Goal: Task Accomplishment & Management: Complete application form

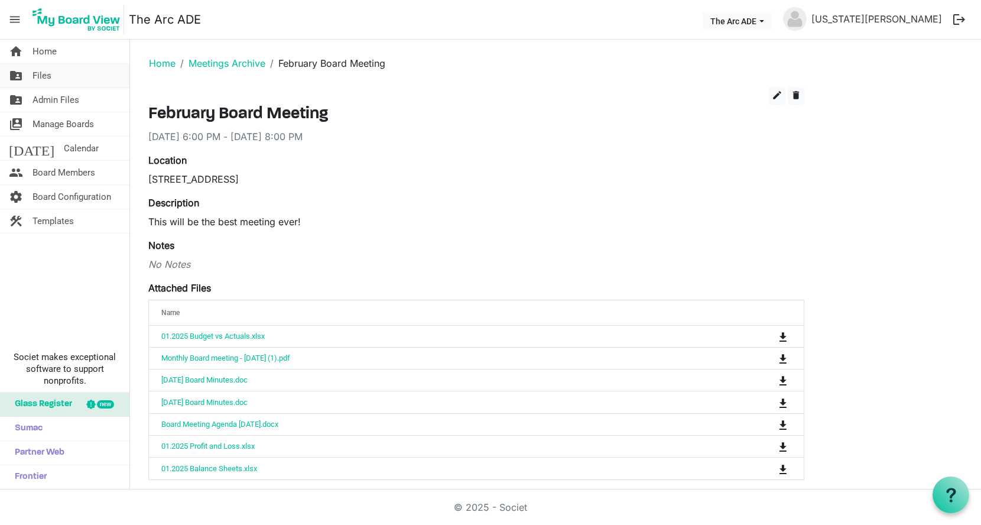
click at [48, 79] on span "Files" at bounding box center [41, 76] width 19 height 24
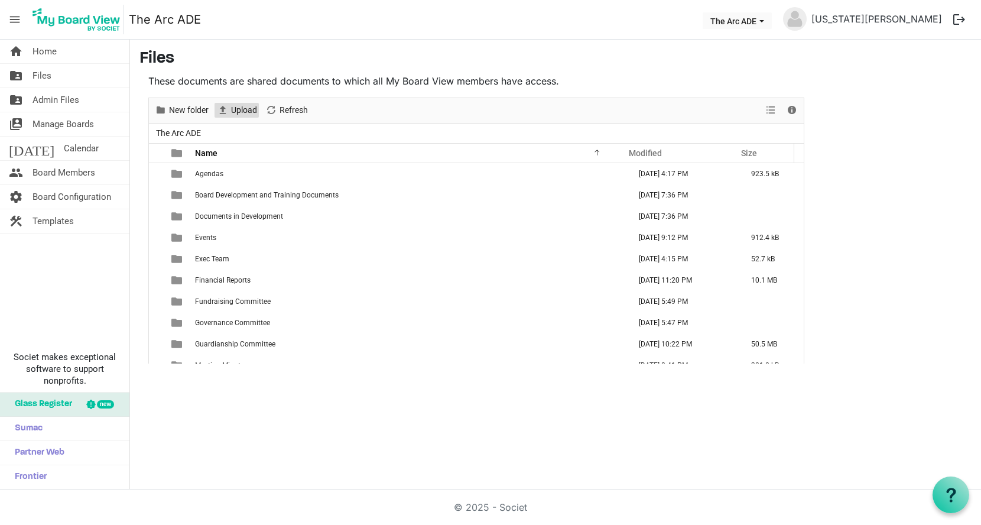
click at [242, 110] on span "Upload" at bounding box center [244, 110] width 28 height 15
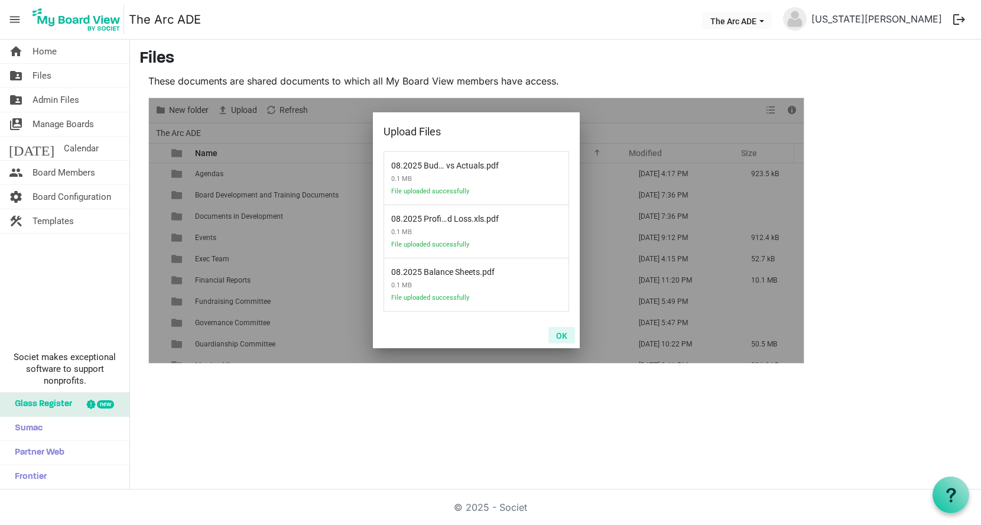
click at [564, 340] on button "OK" at bounding box center [561, 335] width 27 height 17
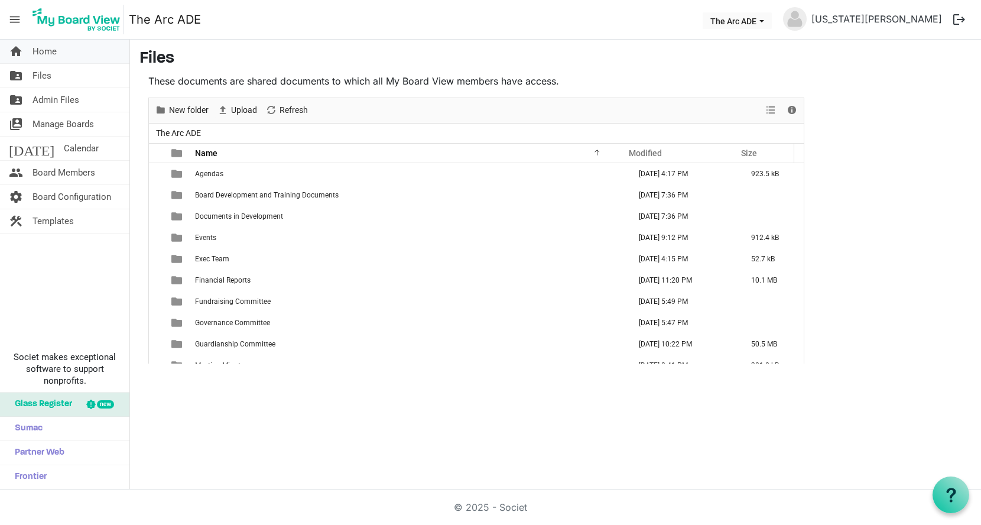
click at [54, 53] on span "Home" at bounding box center [44, 52] width 24 height 24
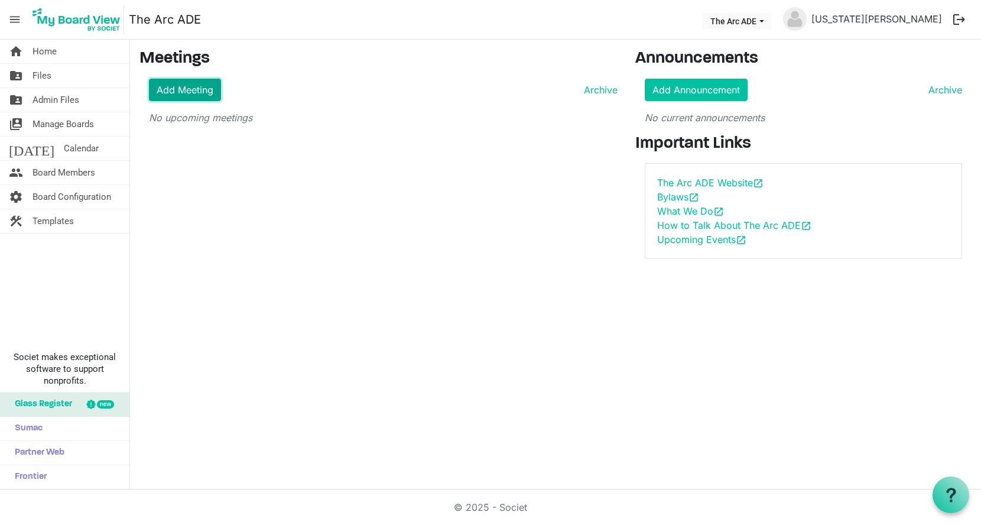
click at [178, 90] on link "Add Meeting" at bounding box center [185, 90] width 72 height 22
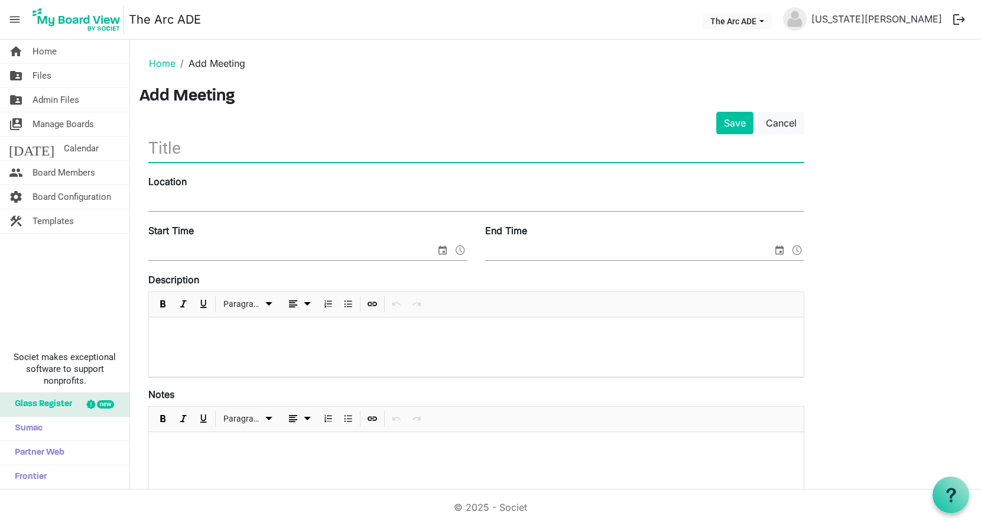
click at [186, 142] on input "text" at bounding box center [476, 148] width 656 height 28
type input "Board Meeting"
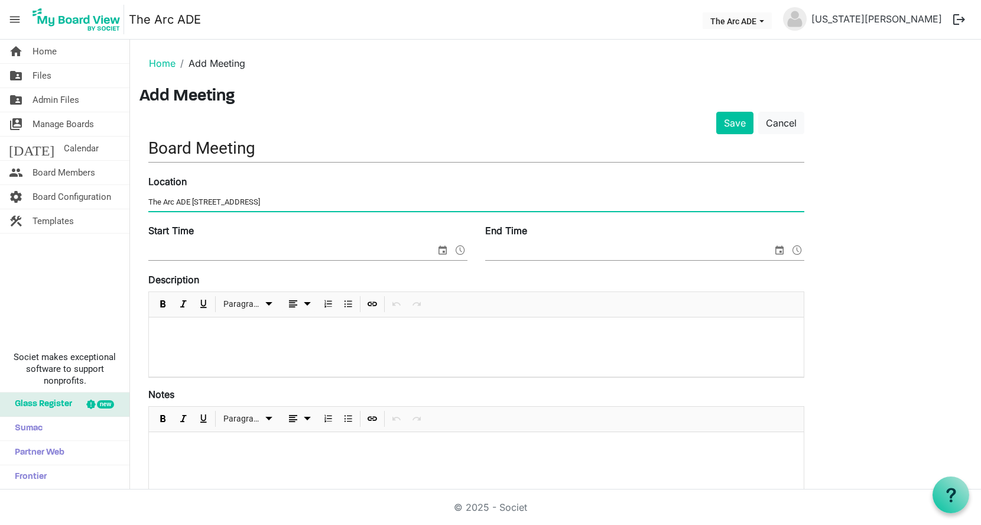
type input "The Arc ADE 6538 South Racine Circle"
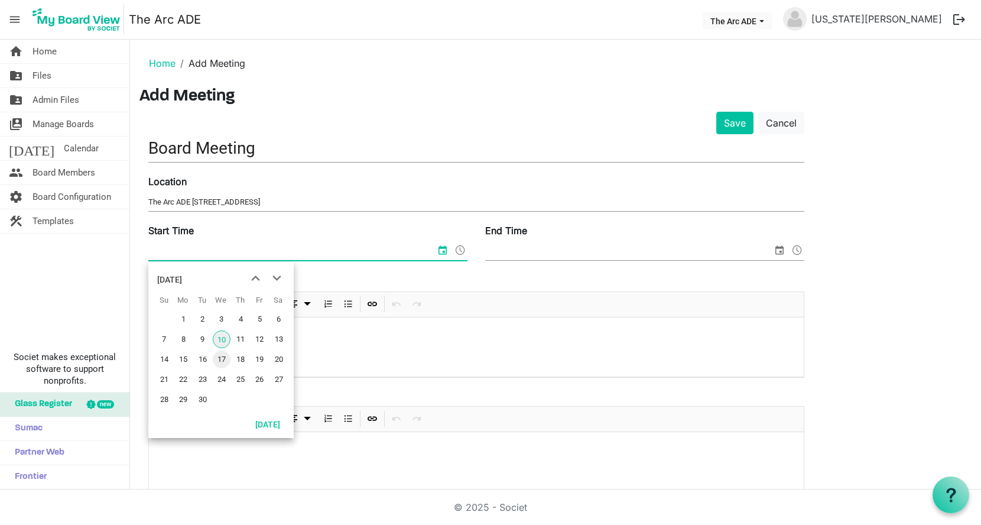
click at [219, 359] on span "17" at bounding box center [222, 359] width 18 height 18
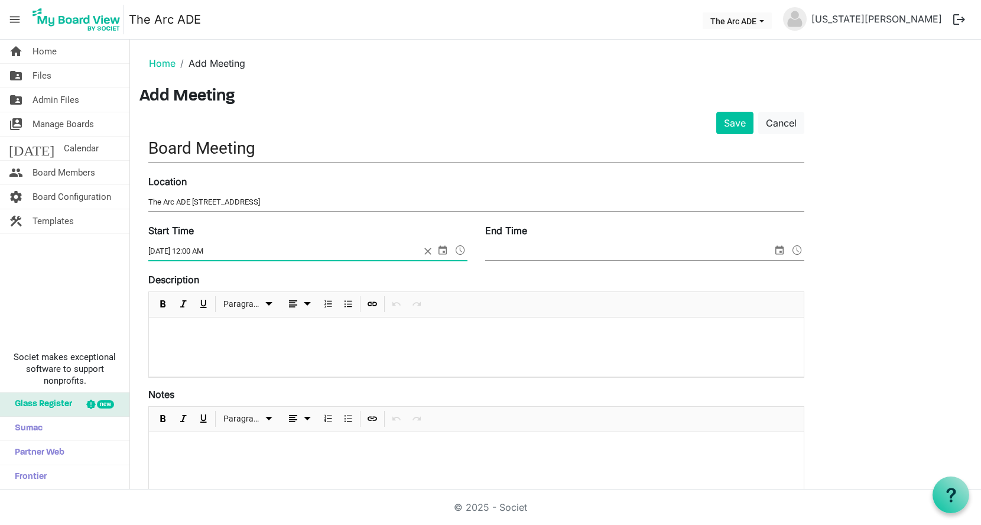
click at [457, 249] on span at bounding box center [460, 249] width 14 height 15
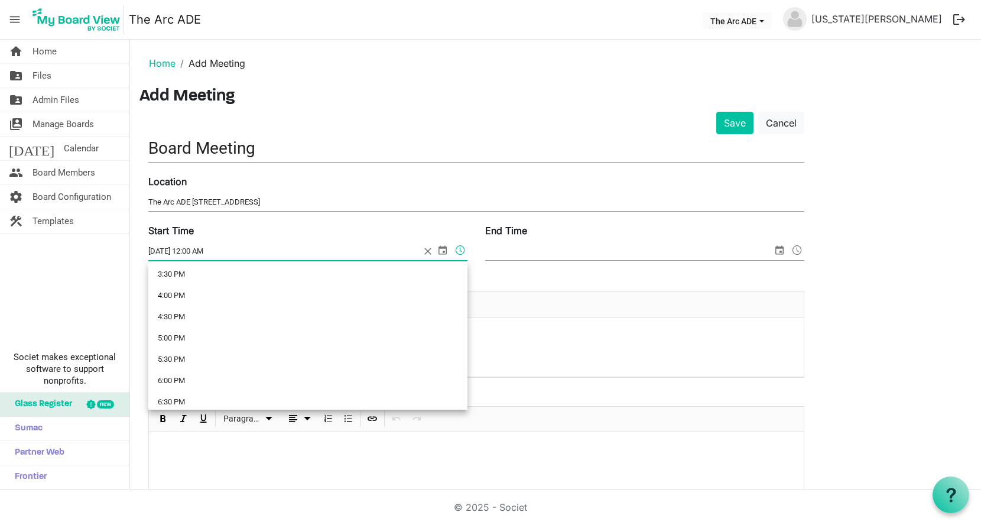
scroll to position [666, 0]
click at [254, 378] on li "6:00 PM" at bounding box center [307, 376] width 319 height 21
type input "9/17/2025 6:00 PM"
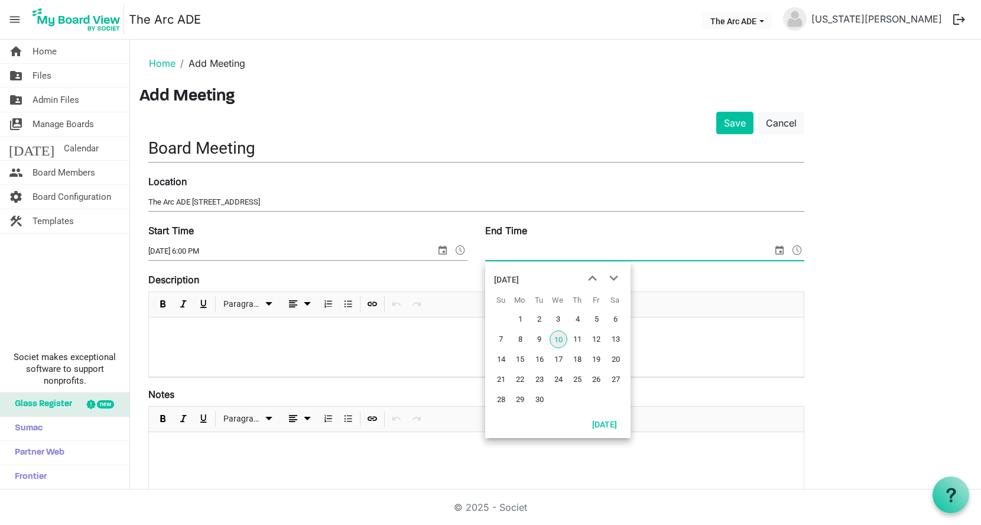
click at [780, 251] on span "select" at bounding box center [779, 249] width 14 height 15
click at [558, 357] on span "17" at bounding box center [558, 359] width 18 height 18
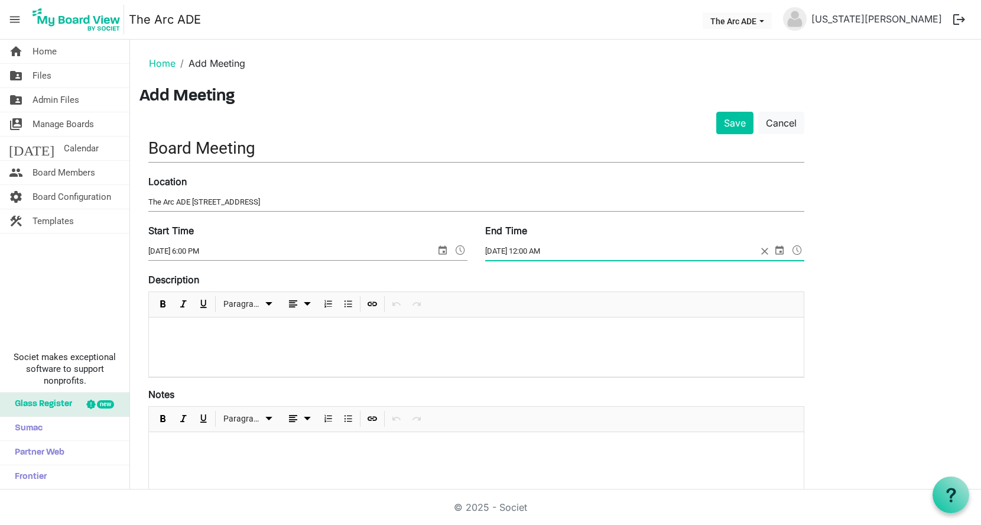
click at [798, 248] on span at bounding box center [797, 249] width 14 height 15
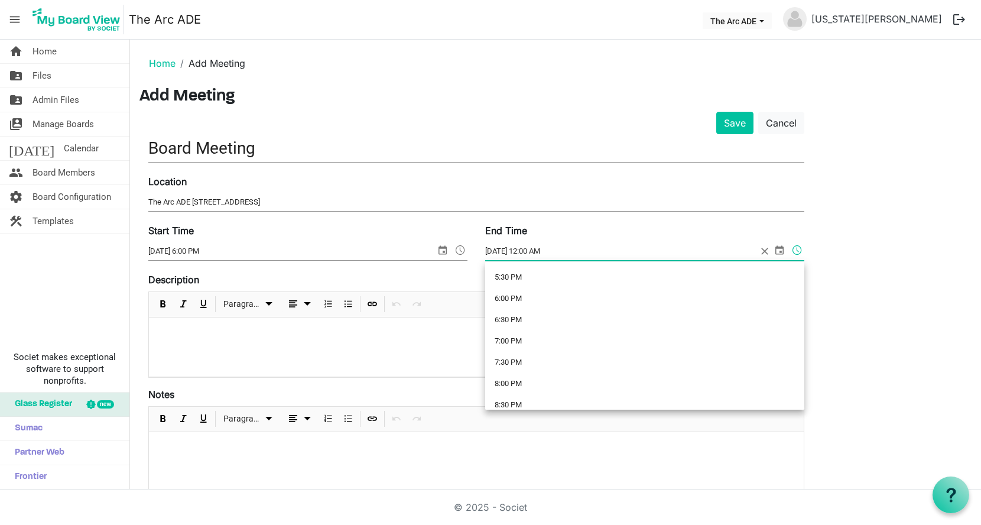
scroll to position [766, 0]
click at [636, 384] on li "8:30 PM" at bounding box center [644, 382] width 319 height 21
type input "9/17/2025 8:30 PM"
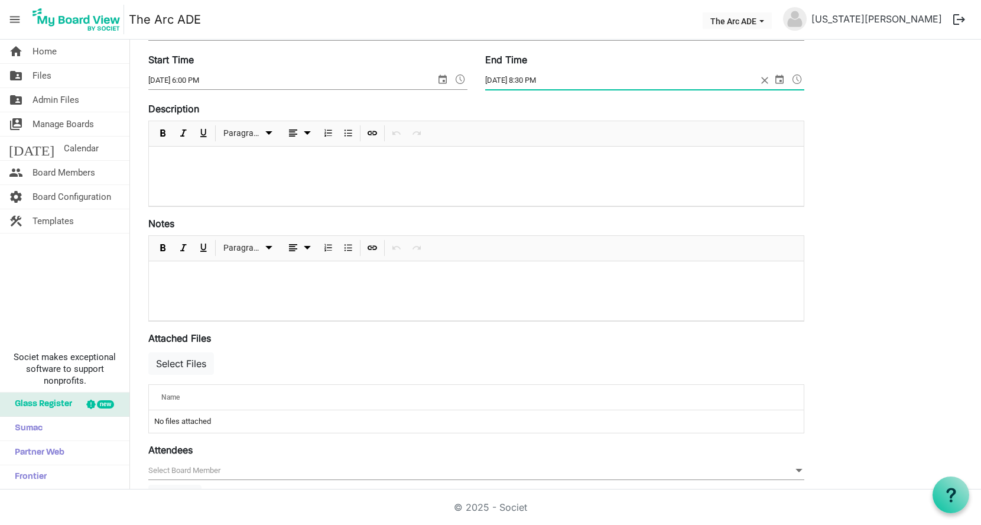
scroll to position [194, 0]
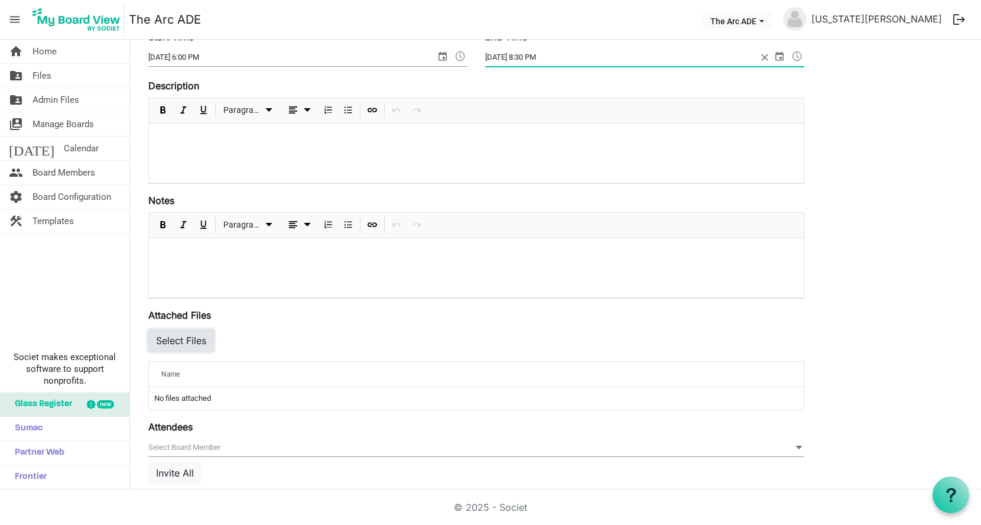
click at [191, 333] on button "Select Files" at bounding box center [181, 340] width 66 height 22
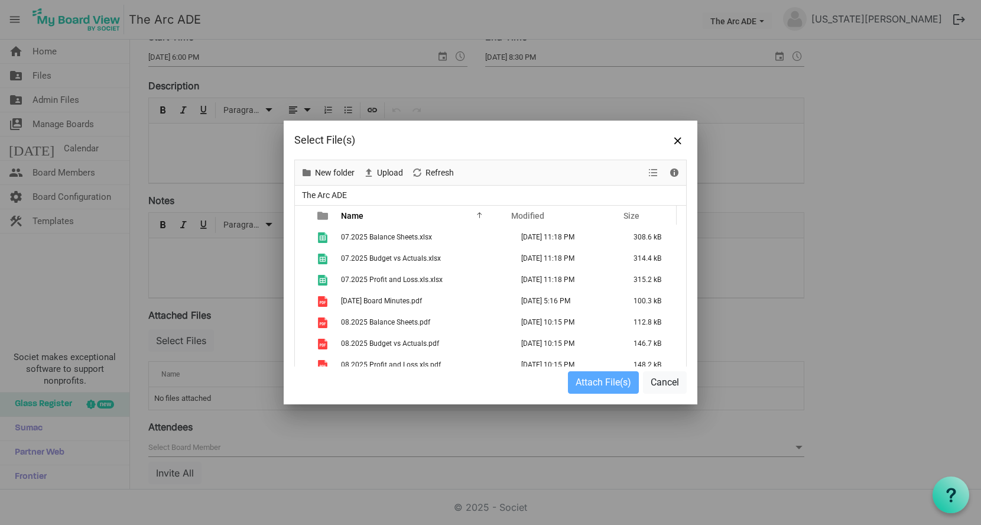
scroll to position [373, 0]
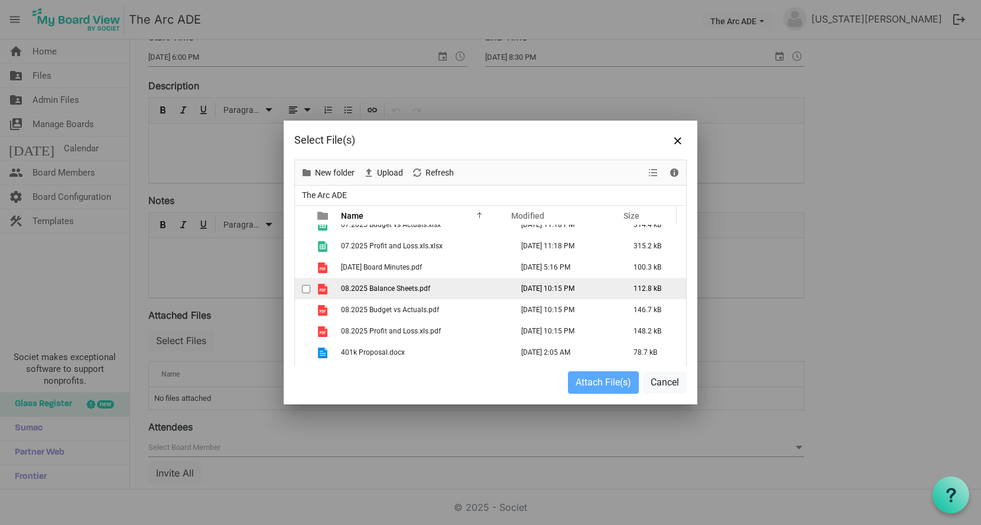
click at [304, 287] on span "checkbox" at bounding box center [306, 289] width 8 height 8
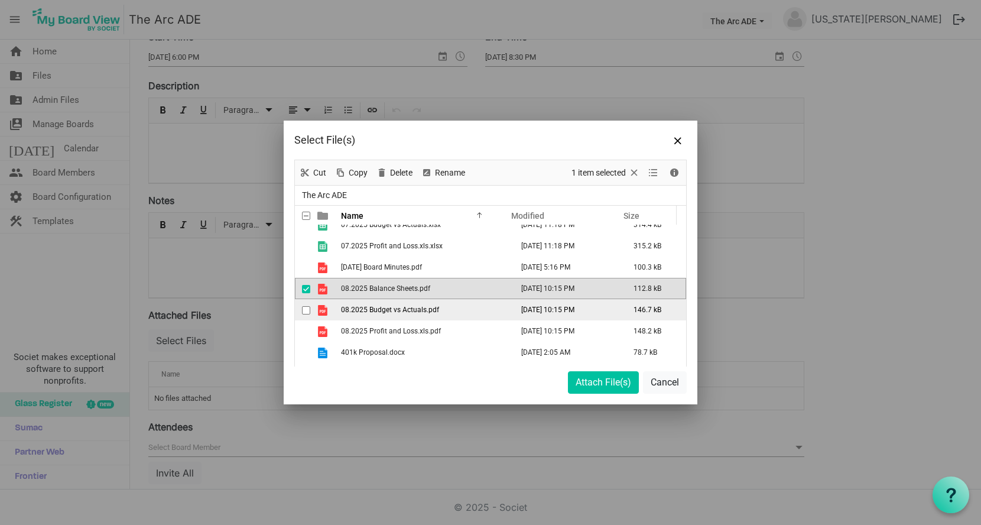
click at [304, 306] on span "checkbox" at bounding box center [306, 310] width 8 height 8
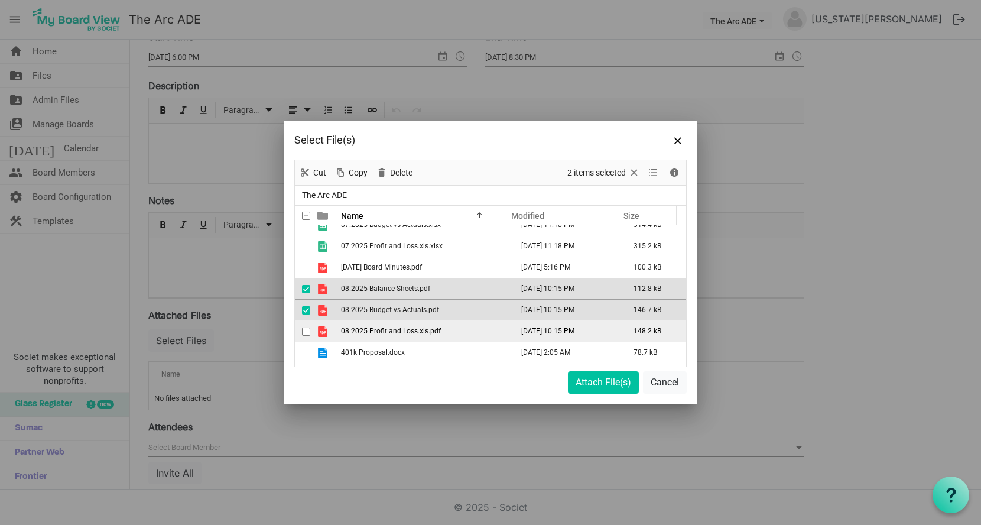
click at [308, 328] on span "checkbox" at bounding box center [306, 331] width 8 height 8
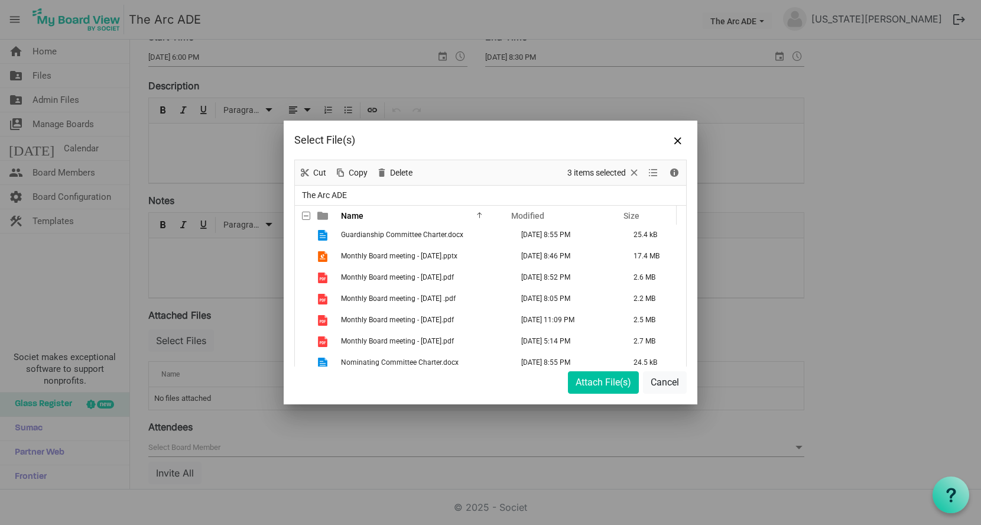
scroll to position [666, 0]
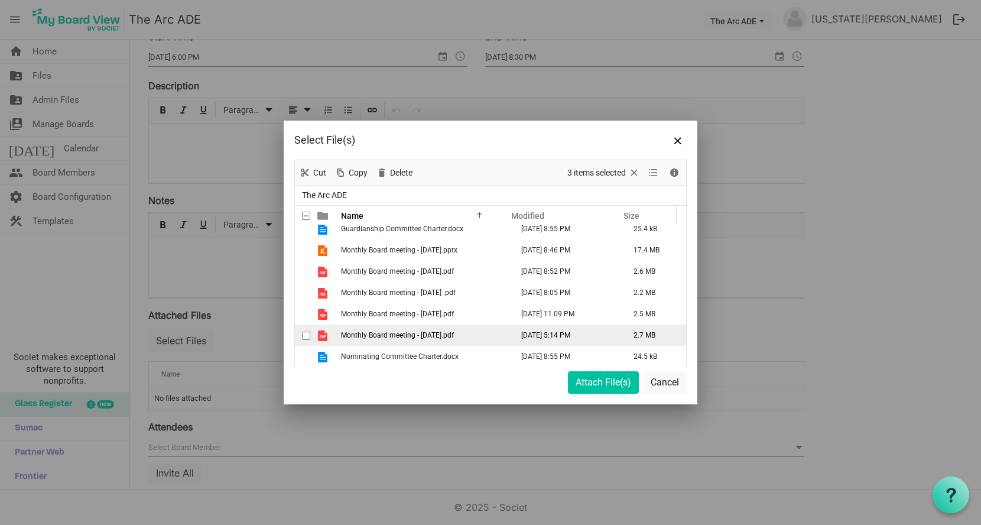
click at [303, 335] on span "checkbox" at bounding box center [306, 335] width 8 height 8
click at [307, 333] on span "checkbox" at bounding box center [306, 335] width 8 height 8
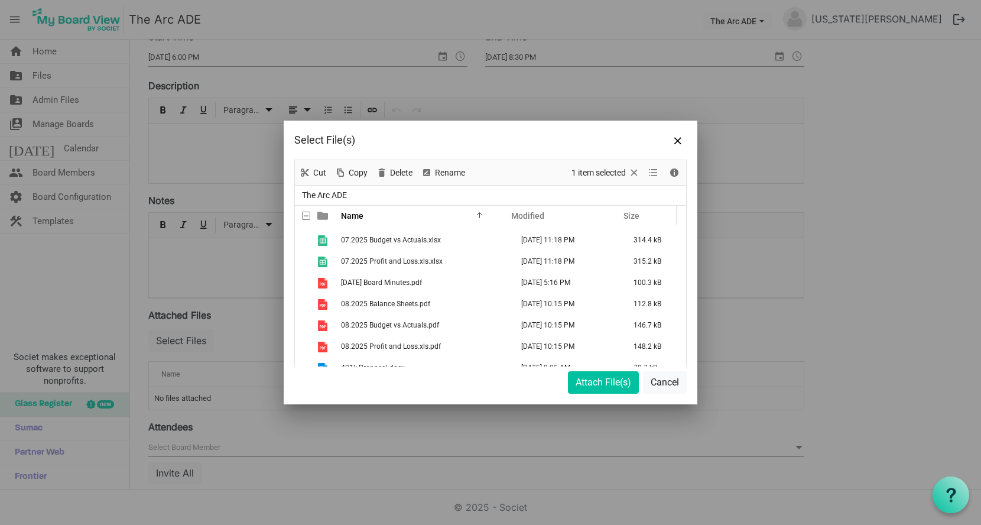
scroll to position [360, 0]
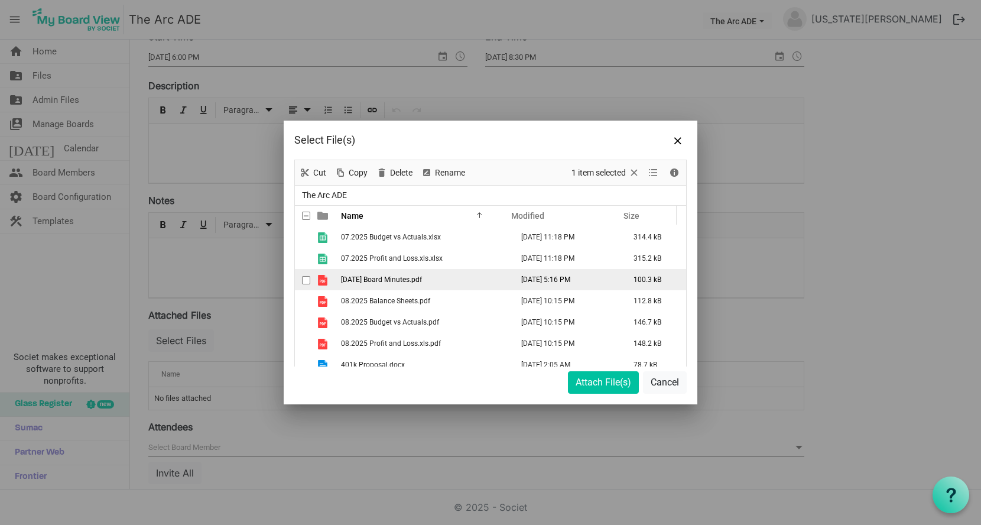
click at [305, 280] on span "checkbox" at bounding box center [306, 280] width 8 height 8
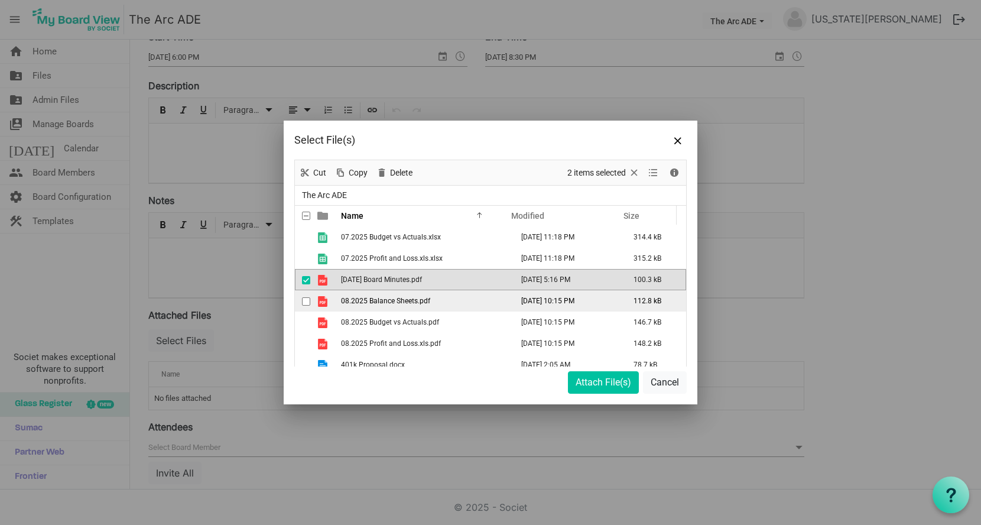
click at [305, 291] on td "checkbox" at bounding box center [302, 300] width 15 height 21
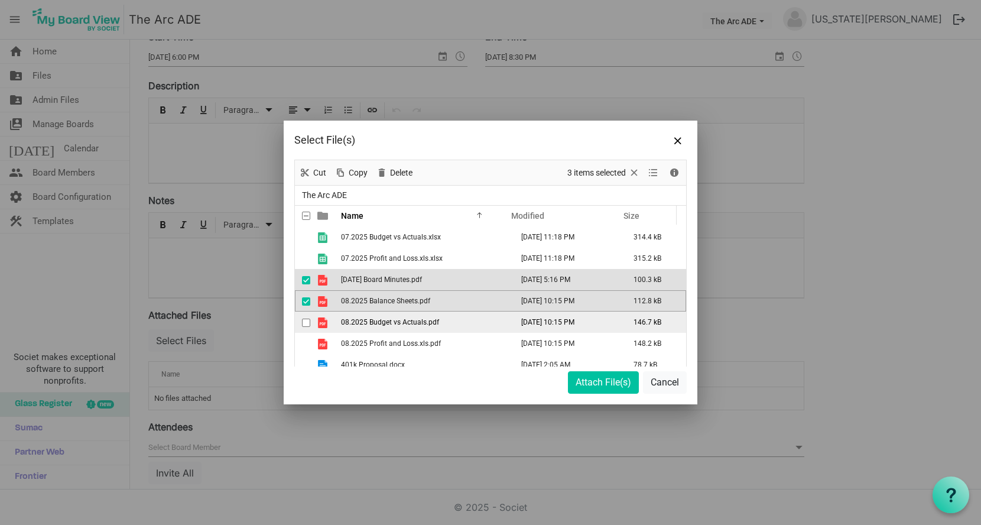
click at [305, 319] on span "checkbox" at bounding box center [306, 322] width 8 height 8
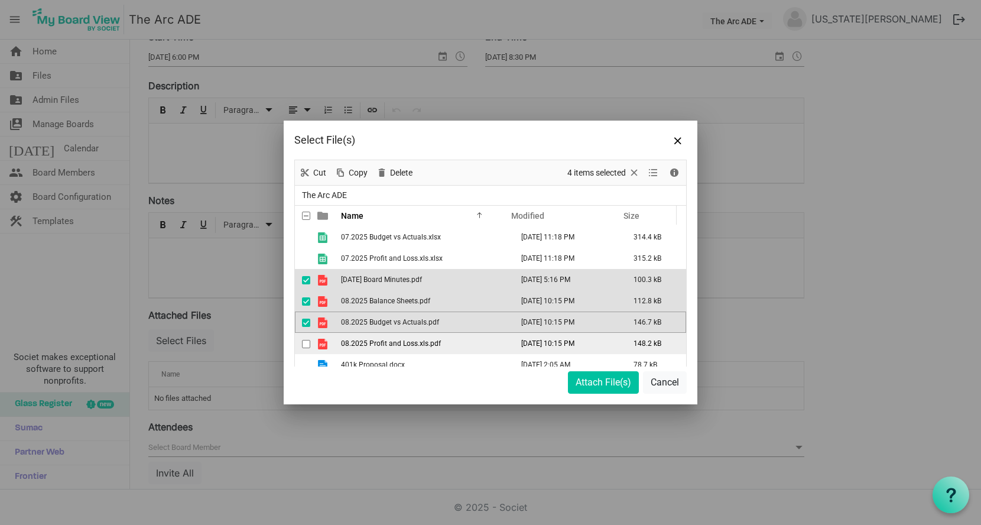
click at [307, 347] on span "checkbox" at bounding box center [306, 344] width 8 height 8
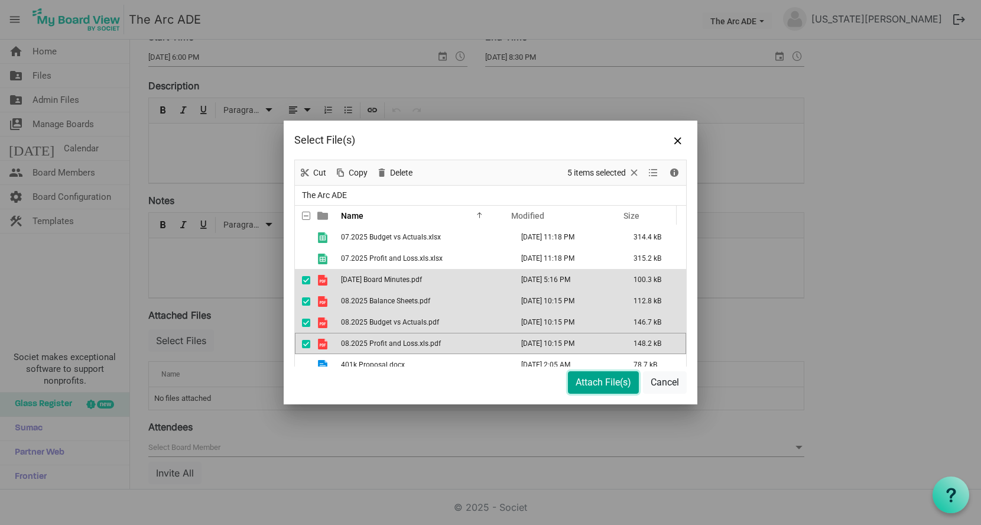
click at [597, 379] on button "Attach File(s)" at bounding box center [603, 382] width 71 height 22
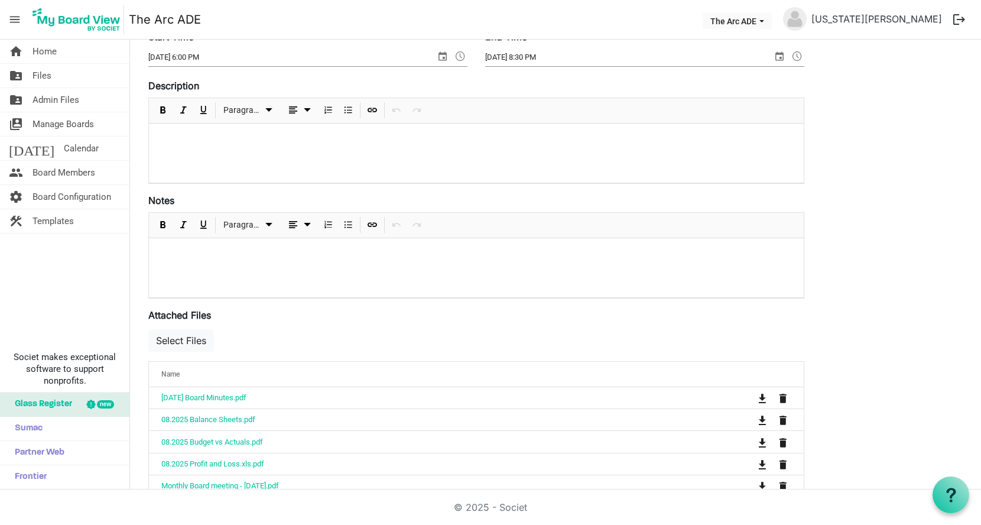
scroll to position [0, 0]
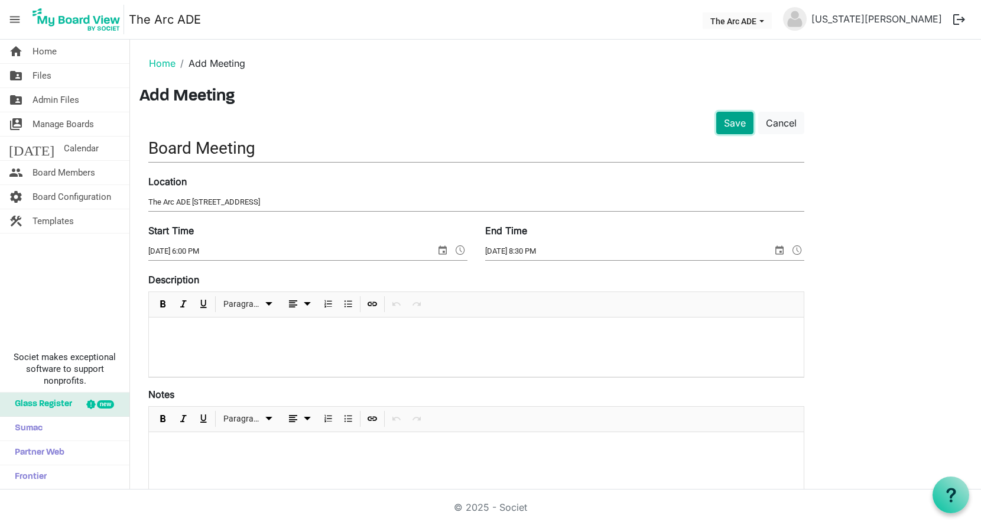
click at [738, 121] on button "Save" at bounding box center [734, 123] width 37 height 22
